Goal: Obtain resource: Download file/media

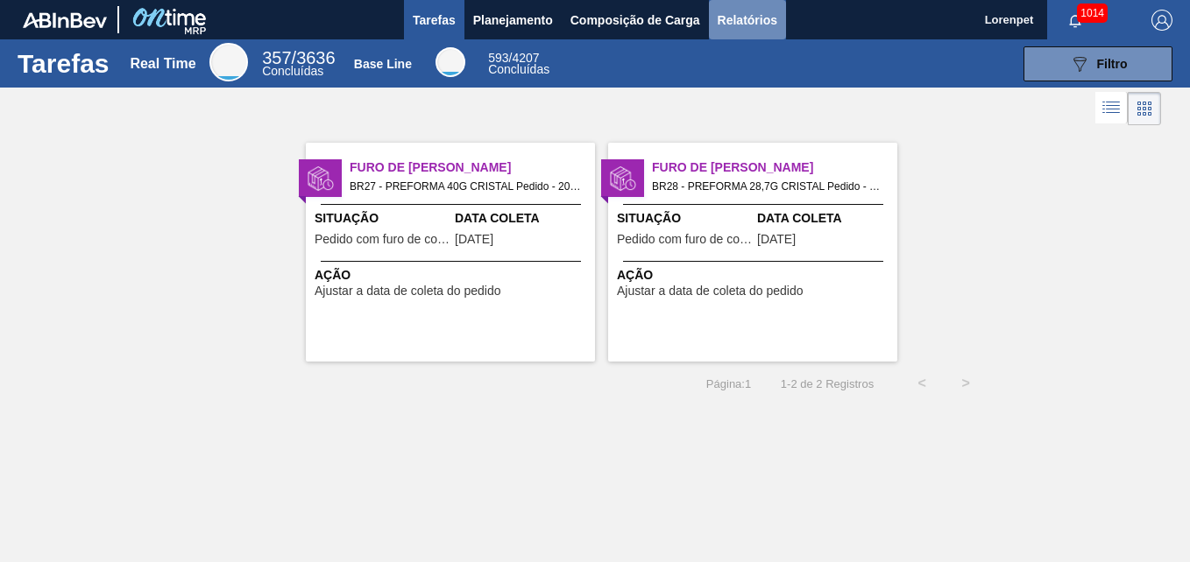
click at [734, 10] on span "Relatórios" at bounding box center [747, 20] width 60 height 21
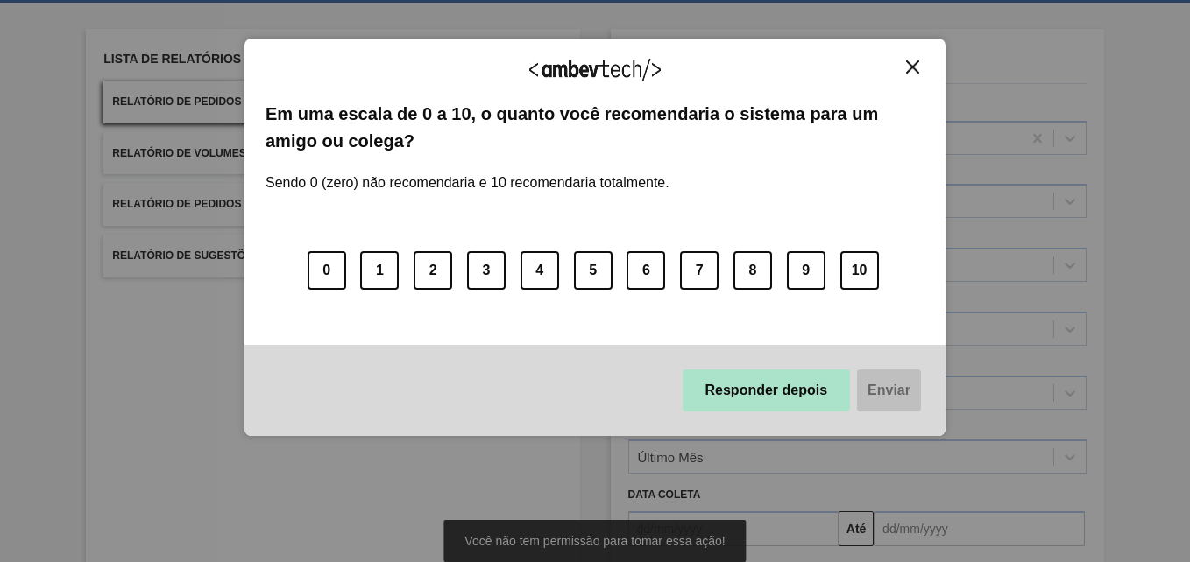
scroll to position [249, 0]
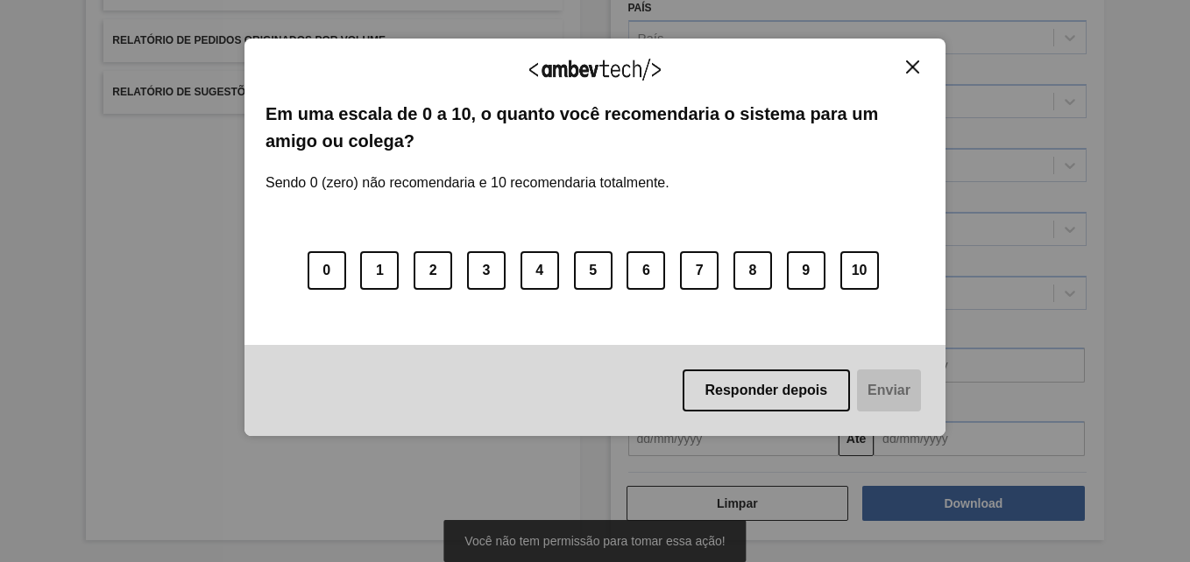
click at [908, 68] on img "Close" at bounding box center [912, 66] width 13 height 13
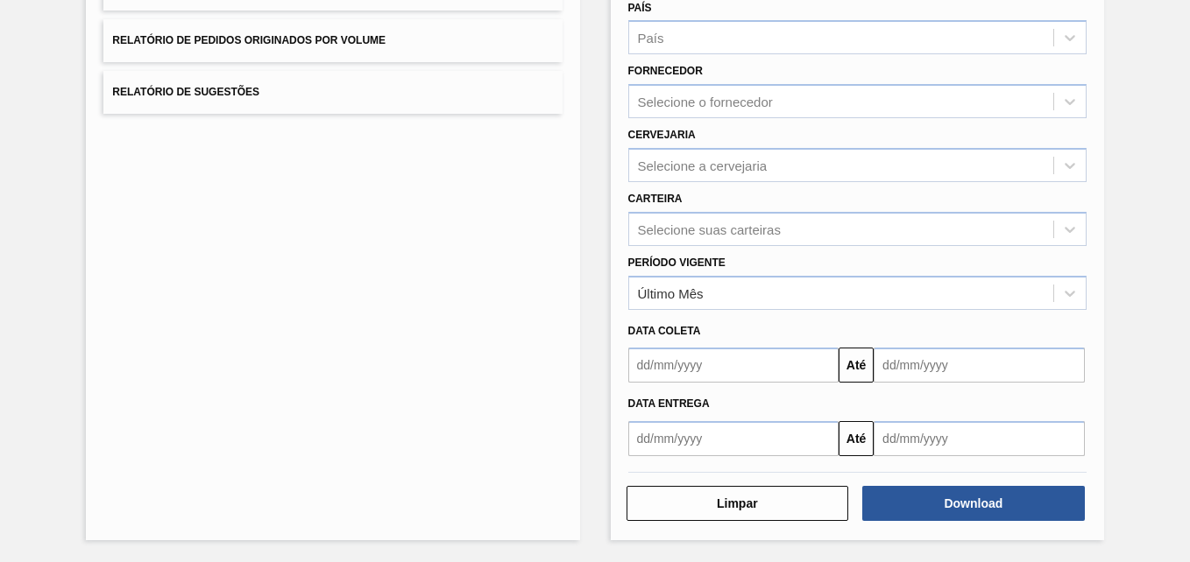
click at [704, 369] on input "text" at bounding box center [733, 365] width 211 height 35
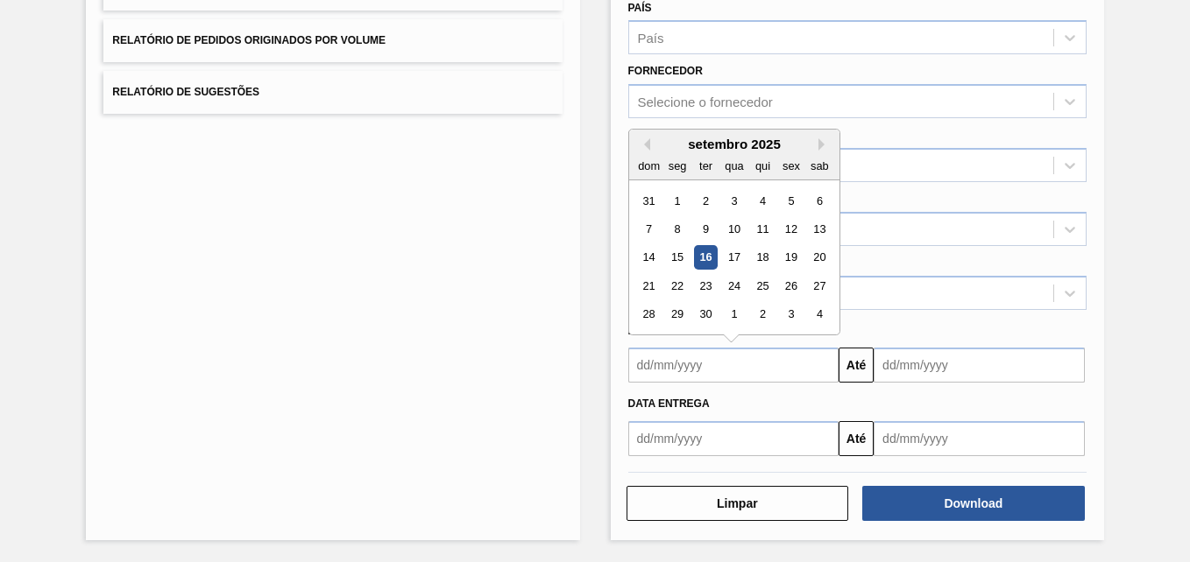
click at [702, 252] on div "16" at bounding box center [705, 258] width 24 height 24
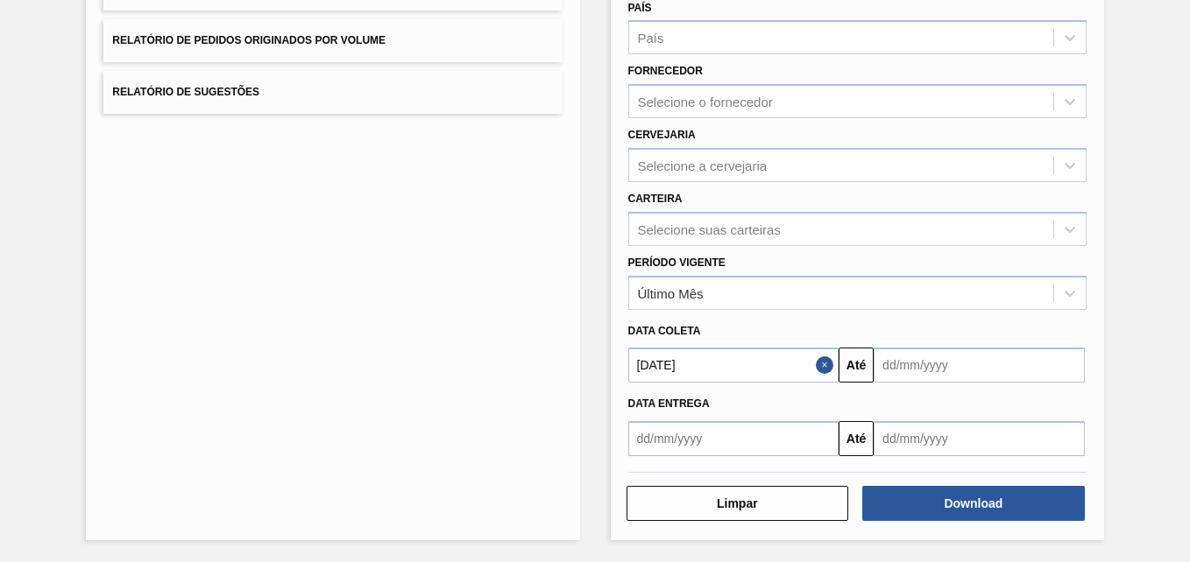
click at [753, 372] on input "[DATE]" at bounding box center [733, 365] width 211 height 35
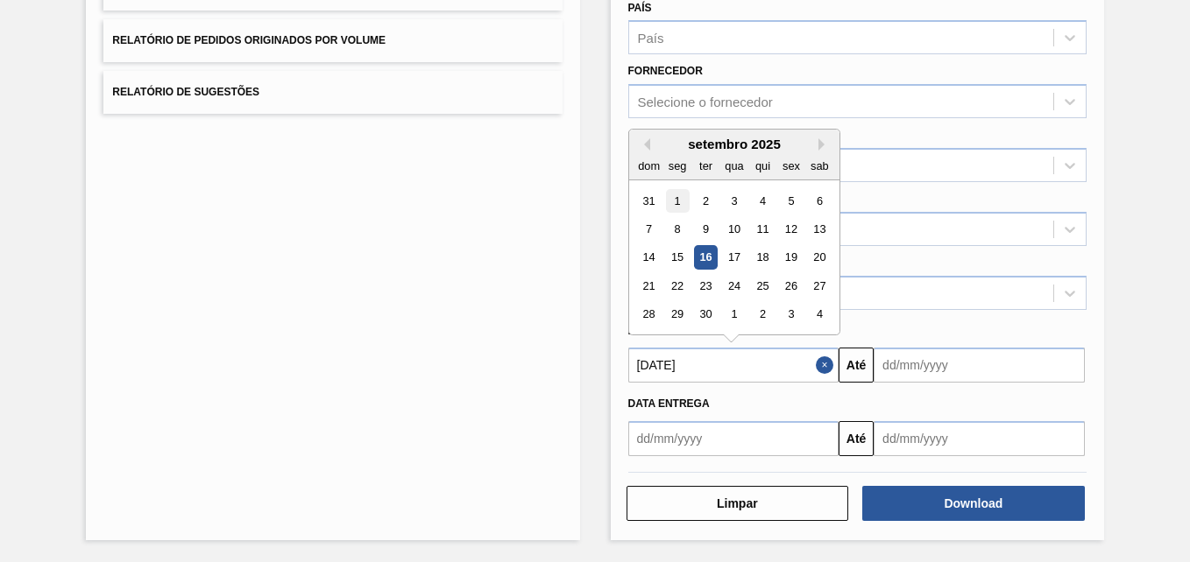
click at [673, 196] on div "1" at bounding box center [677, 201] width 24 height 24
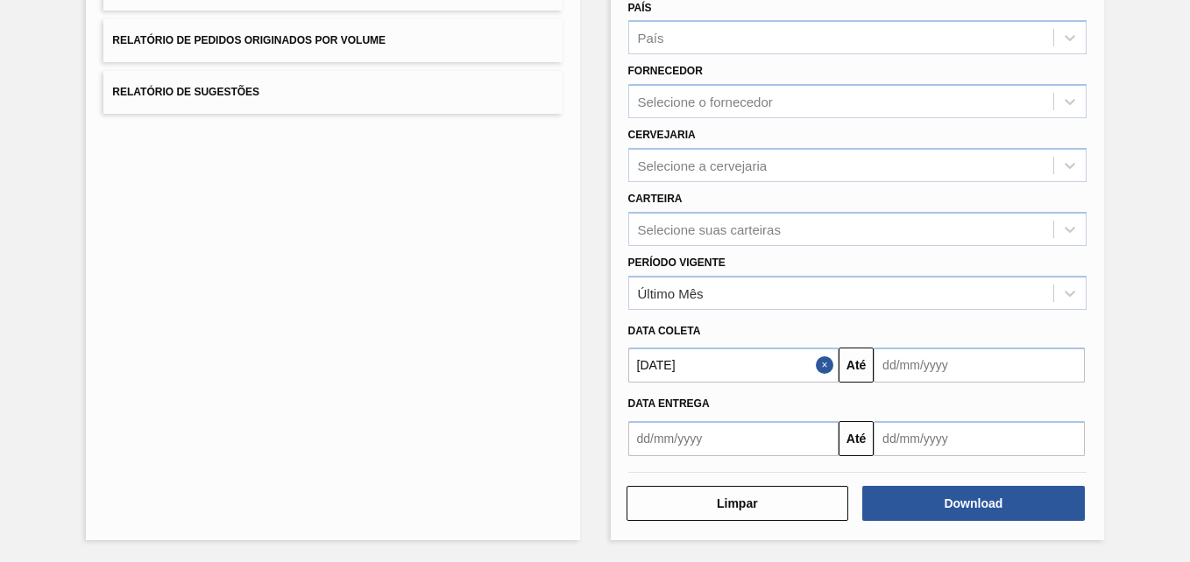
type input "[DATE]"
click at [922, 361] on input "text" at bounding box center [978, 365] width 211 height 35
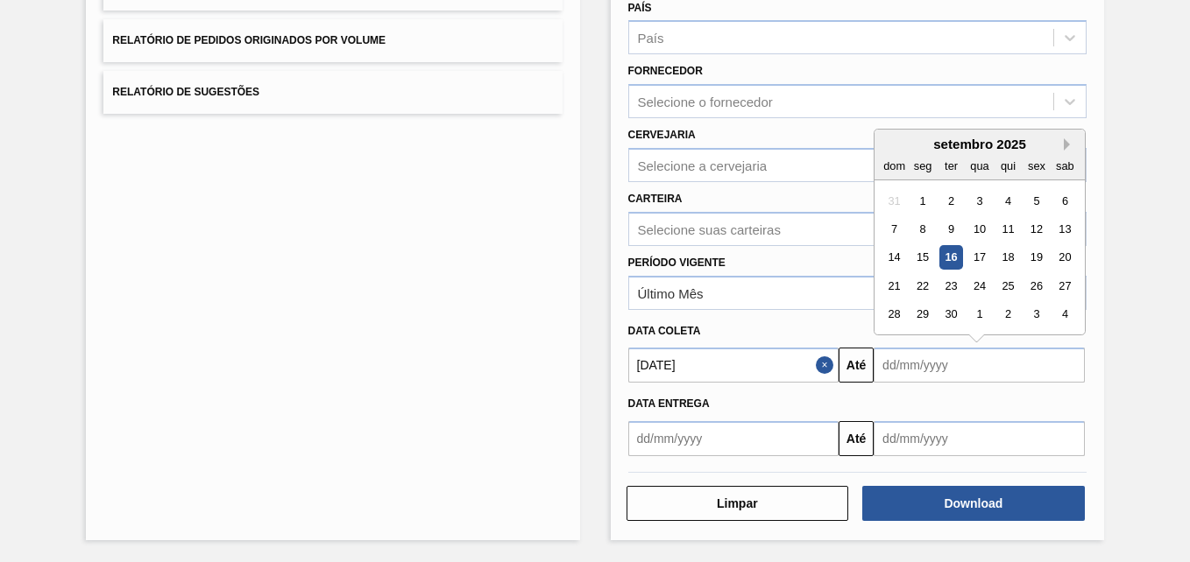
click at [1066, 146] on button "Next Month" at bounding box center [1069, 144] width 12 height 12
click at [1035, 311] on div "31" at bounding box center [1036, 315] width 24 height 24
type input "[DATE]"
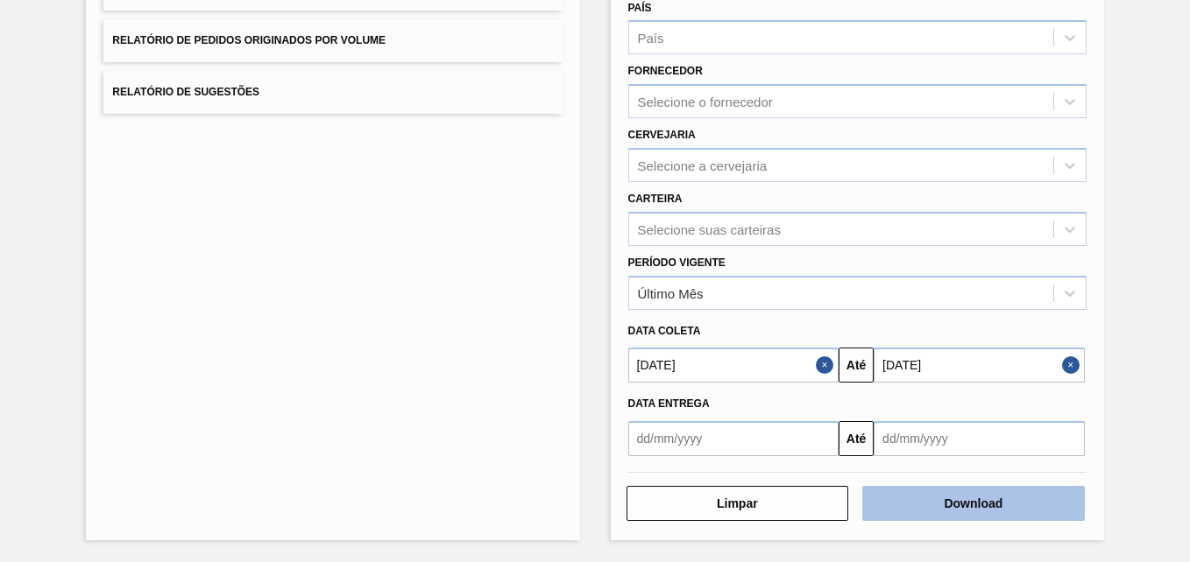
click at [963, 505] on button "Download" at bounding box center [973, 503] width 222 height 35
